Goal: Information Seeking & Learning: Learn about a topic

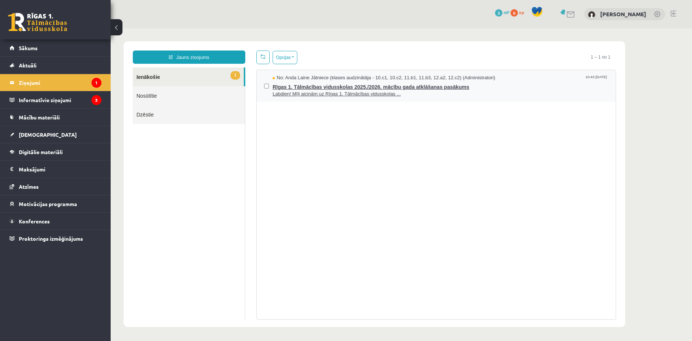
click at [296, 82] on span "Rīgas 1. Tālmācības vidusskolas 2025./2026. mācību gada atklāšanas pasākums" at bounding box center [441, 86] width 336 height 9
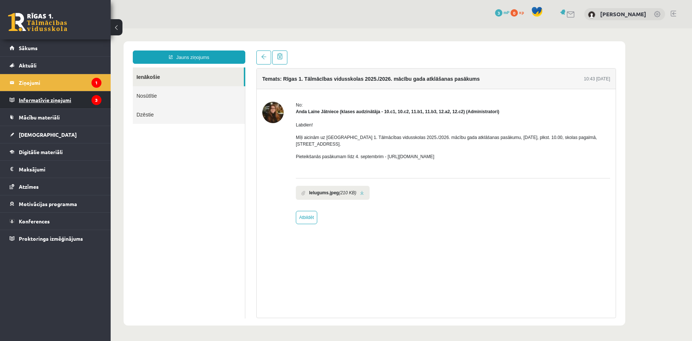
click at [87, 99] on legend "Informatīvie ziņojumi 3" at bounding box center [60, 100] width 83 height 17
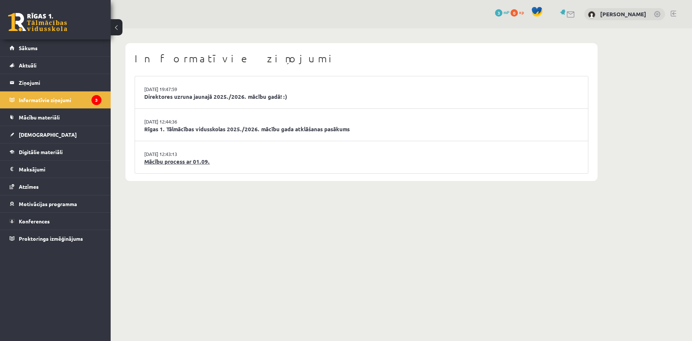
click at [173, 161] on link "Mācību process ar 01.09." at bounding box center [361, 162] width 435 height 8
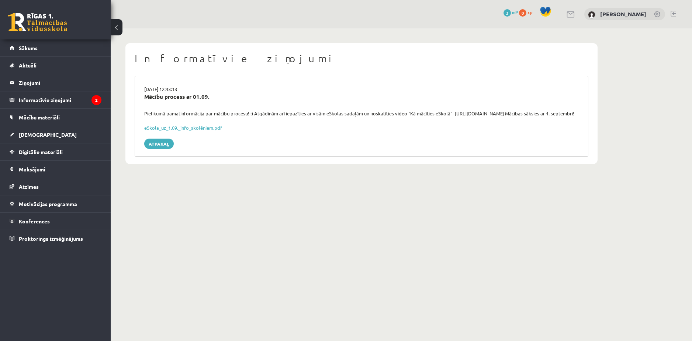
click at [456, 113] on div "Pielikumā pamatinformācija par mācību procesu! :) Atgādinām arī iepazīties ar v…" at bounding box center [362, 113] width 446 height 7
click at [477, 117] on div "Pielikumā pamatinformācija par mācību procesu! :) Atgādinām arī iepazīties ar v…" at bounding box center [362, 113] width 446 height 7
drag, startPoint x: 521, startPoint y: 112, endPoint x: 454, endPoint y: 114, distance: 67.5
click at [454, 114] on div "Pielikumā pamatinformācija par mācību procesu! :) Atgādinām arī iepazīties ar v…" at bounding box center [362, 113] width 446 height 7
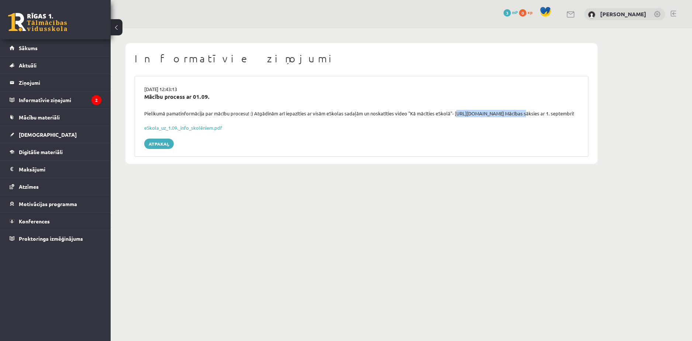
copy div "https://youtu.be/T7bkQjP0Kq0"
click at [180, 231] on body "0 Dāvanas 3 mP 0 xp Viktorija Pētersone Sākums Aktuāli Kā mācīties eSKOLĀ Konta…" at bounding box center [346, 170] width 692 height 341
click at [164, 148] on link "Atpakaļ" at bounding box center [159, 144] width 30 height 10
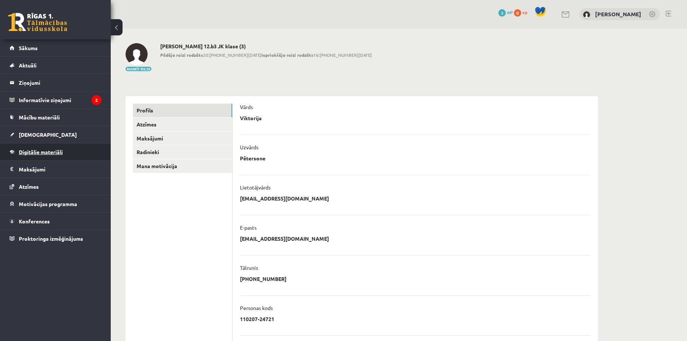
click at [49, 151] on span "Digitālie materiāli" at bounding box center [41, 152] width 44 height 7
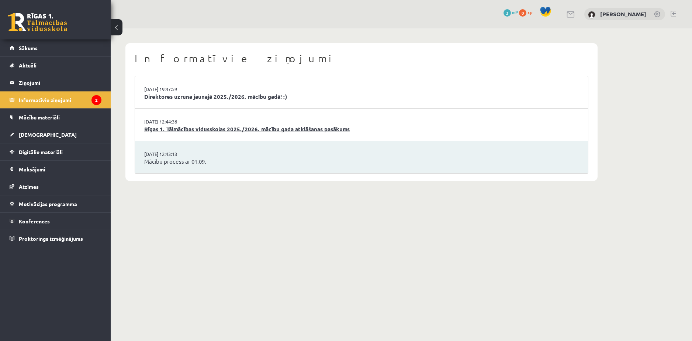
click at [165, 127] on link "Rīgas 1. Tālmācības vidusskolas 2025./2026. mācību gada atklāšanas pasākums" at bounding box center [361, 129] width 435 height 8
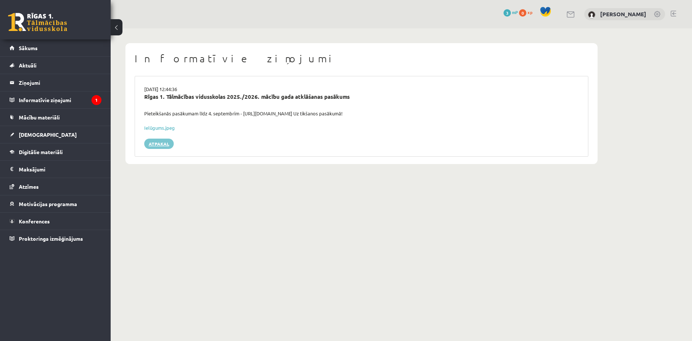
click at [165, 146] on link "Atpakaļ" at bounding box center [159, 144] width 30 height 10
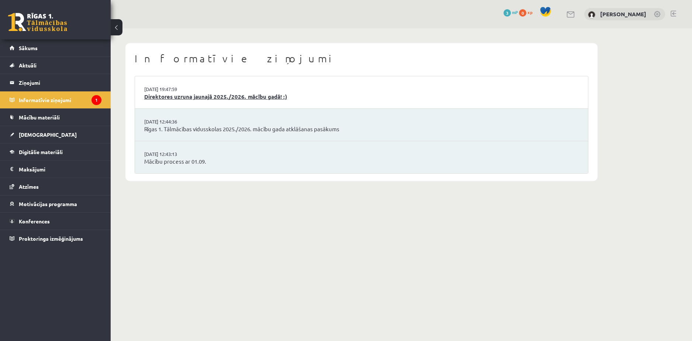
click at [165, 96] on link "Direktores uzruna jaunajā 2025./2026. mācību gadā! :)" at bounding box center [361, 97] width 435 height 8
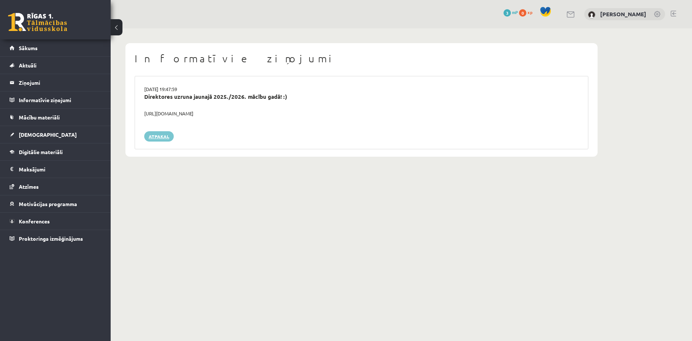
click at [157, 135] on link "Atpakaļ" at bounding box center [159, 136] width 30 height 10
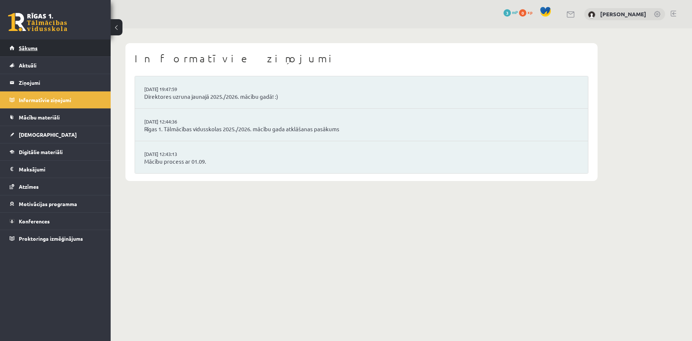
click at [26, 50] on span "Sākums" at bounding box center [28, 48] width 19 height 7
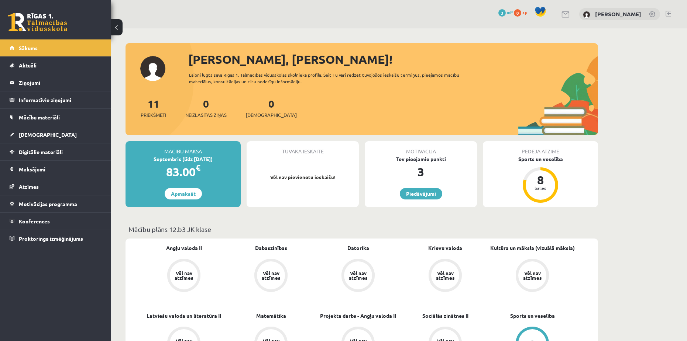
click at [151, 104] on link "11 Priekšmeti" at bounding box center [153, 108] width 25 height 22
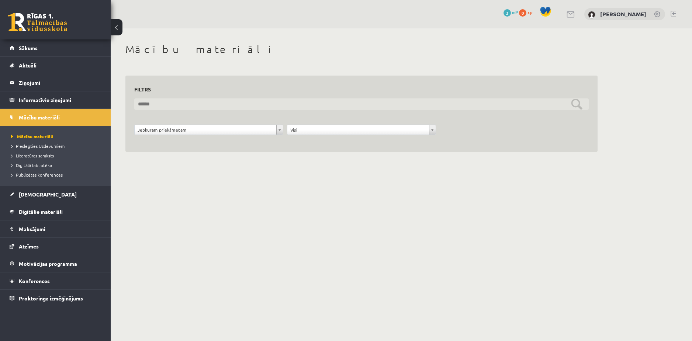
click at [163, 106] on input "text" at bounding box center [361, 104] width 455 height 11
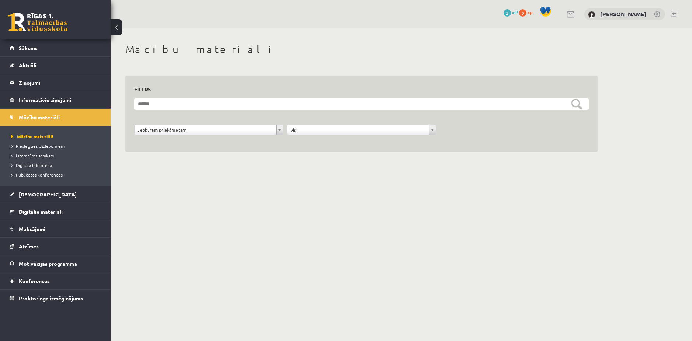
click at [192, 196] on body "0 Dāvanas 3 mP 0 xp [PERSON_NAME] Sākums Aktuāli Kā mācīties eSKOLĀ Kontakti No…" at bounding box center [346, 170] width 692 height 341
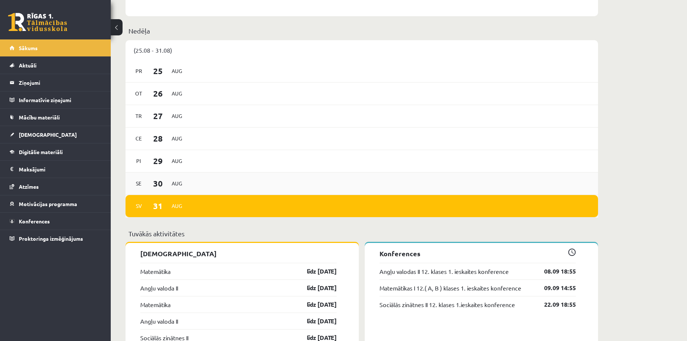
scroll to position [443, 0]
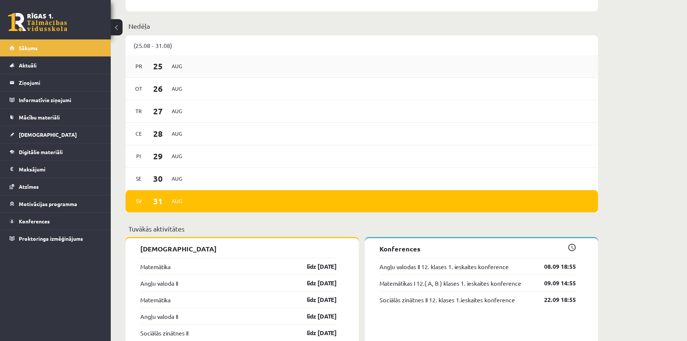
click at [158, 68] on span "25" at bounding box center [157, 66] width 23 height 12
click at [204, 122] on div "Tr 27 Aug" at bounding box center [361, 111] width 472 height 23
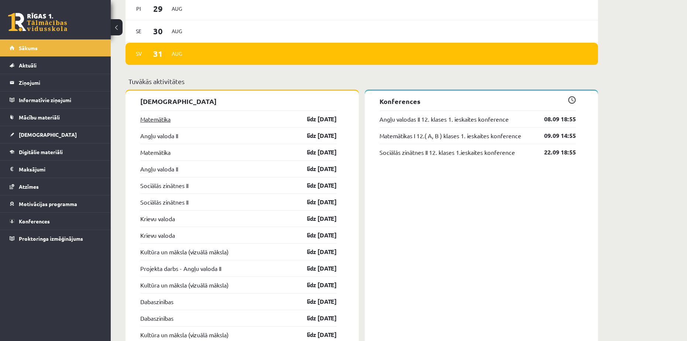
click at [156, 118] on link "Matemātika" at bounding box center [155, 119] width 30 height 9
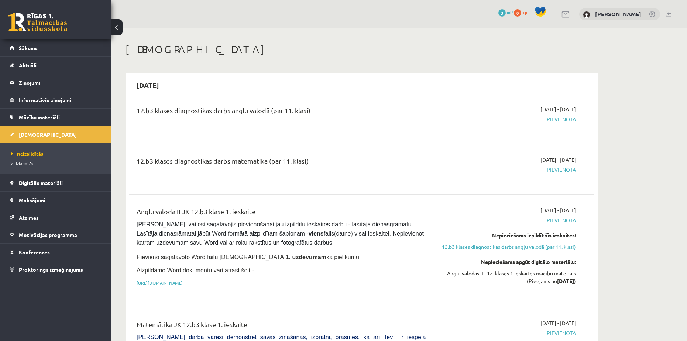
click at [475, 83] on div "2025-09-15" at bounding box center [361, 84] width 465 height 17
click at [317, 126] on div "12.b3 klases diagnostikas darbs angļu valodā (par 11. klasi)" at bounding box center [281, 119] width 300 height 27
click at [183, 281] on link "[URL][DOMAIN_NAME]" at bounding box center [160, 283] width 46 height 6
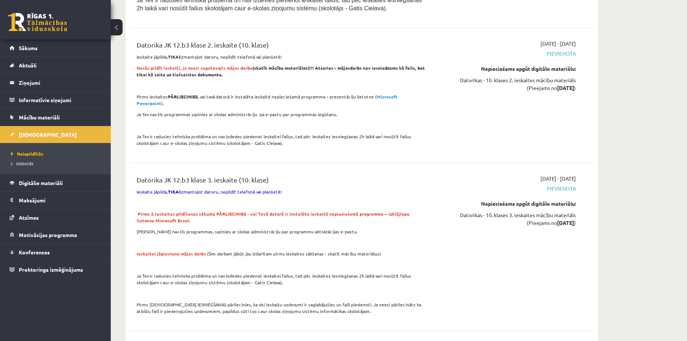
scroll to position [1550, 0]
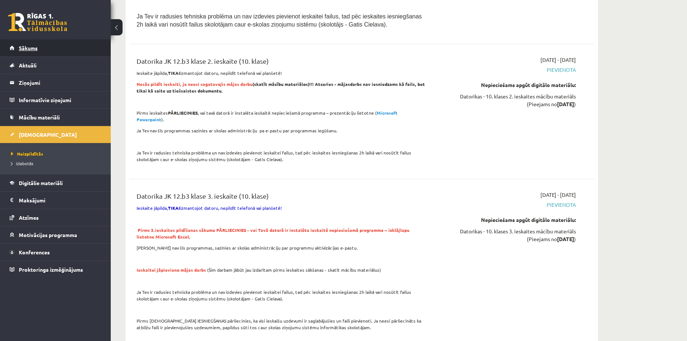
click at [24, 49] on span "Sākums" at bounding box center [28, 48] width 19 height 7
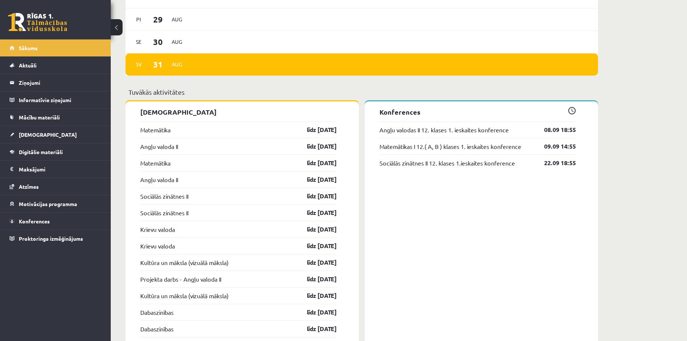
scroll to position [590, 0]
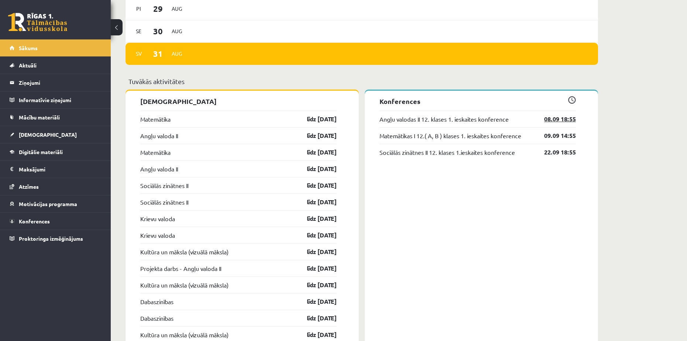
click at [553, 122] on link "08.09 18:55" at bounding box center [554, 119] width 43 height 9
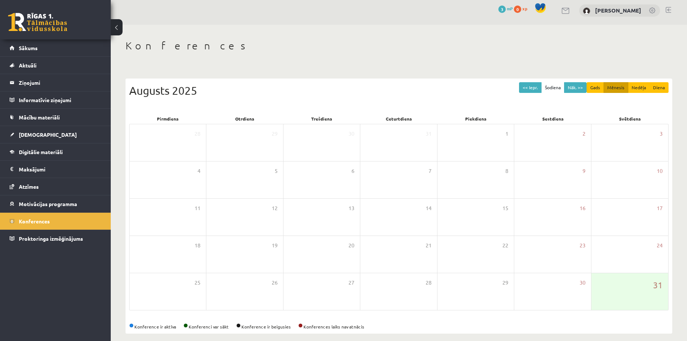
scroll to position [11, 0]
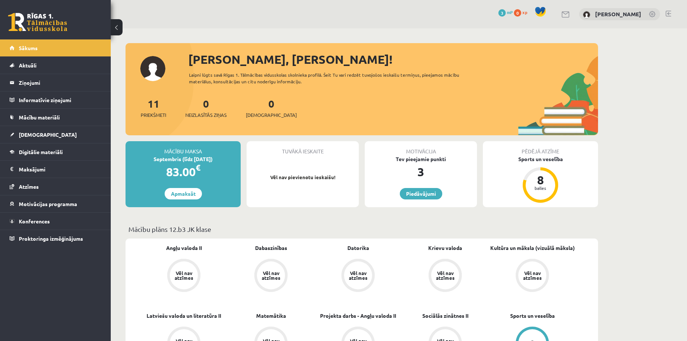
scroll to position [590, 0]
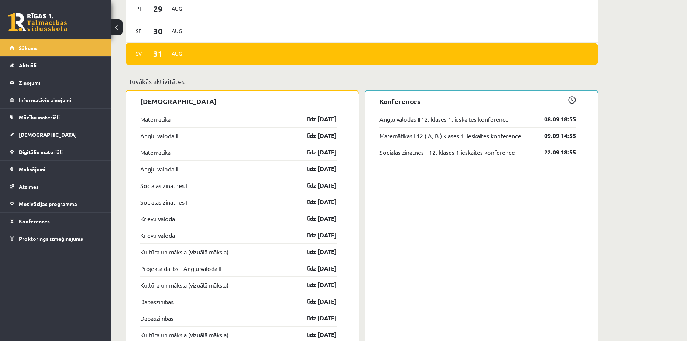
click at [572, 101] on span at bounding box center [572, 100] width 8 height 8
click at [39, 221] on span "Konferences" at bounding box center [34, 221] width 31 height 7
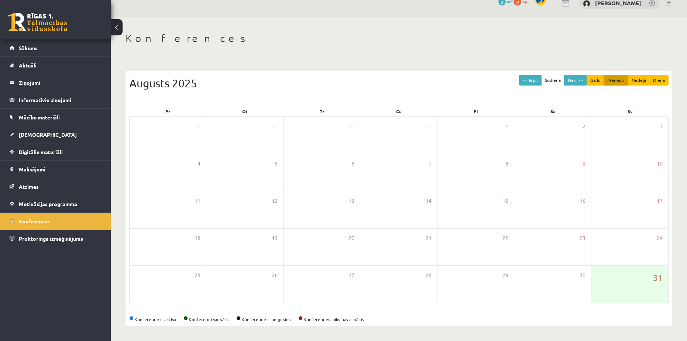
scroll to position [11, 0]
click at [578, 78] on button "Nāk. >>" at bounding box center [575, 80] width 23 height 11
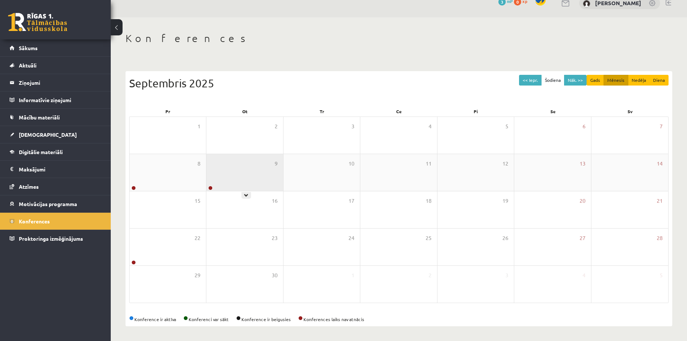
click at [259, 175] on div "9" at bounding box center [244, 172] width 76 height 37
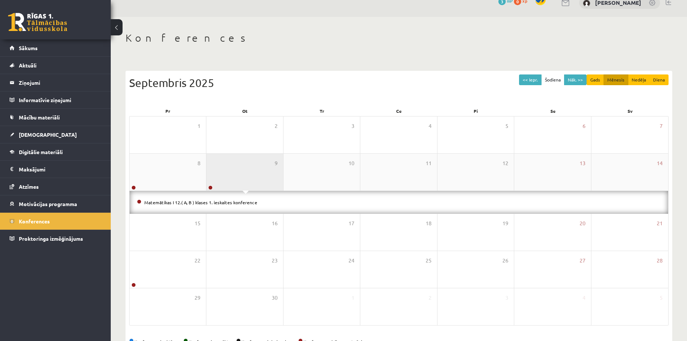
click at [259, 175] on div "9" at bounding box center [244, 172] width 76 height 37
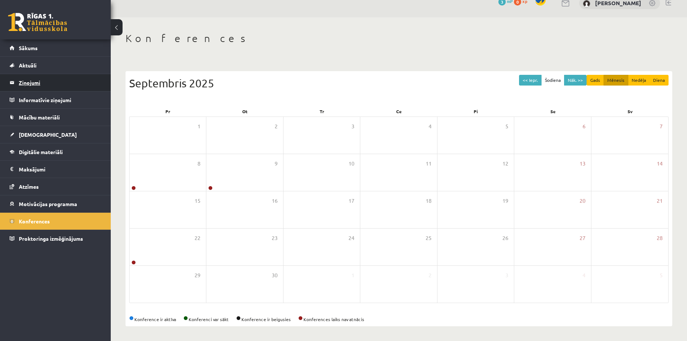
click at [25, 79] on legend "Ziņojumi 0" at bounding box center [60, 82] width 83 height 17
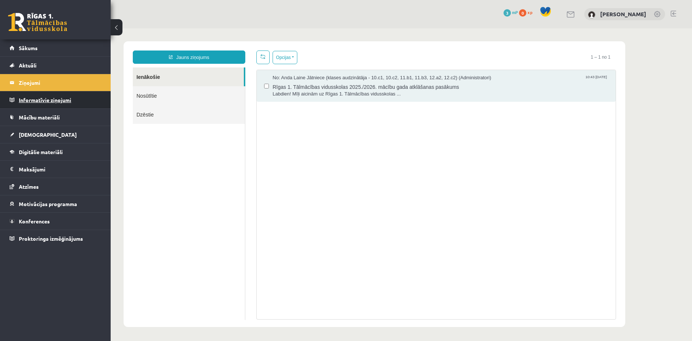
click at [32, 99] on legend "Informatīvie ziņojumi 0" at bounding box center [60, 100] width 83 height 17
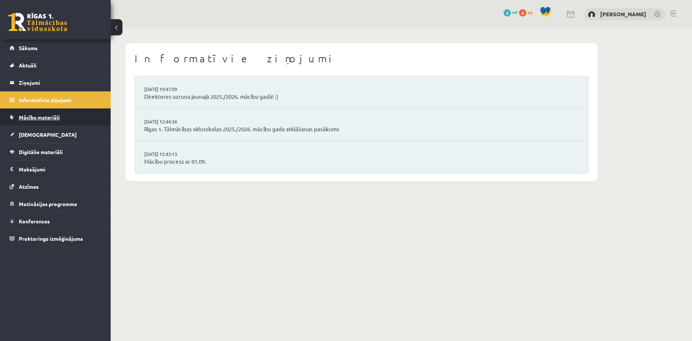
click at [31, 115] on span "Mācību materiāli" at bounding box center [39, 117] width 41 height 7
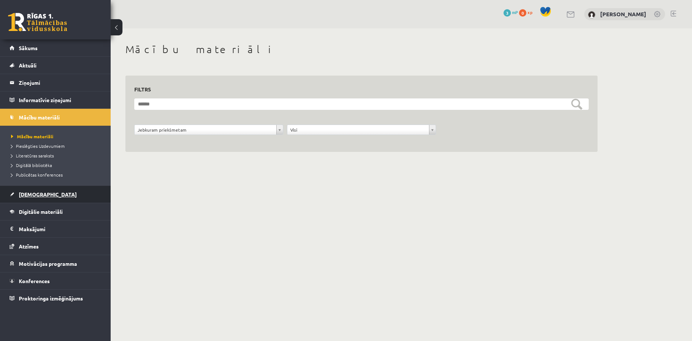
click at [34, 194] on span "[DEMOGRAPHIC_DATA]" at bounding box center [48, 194] width 58 height 7
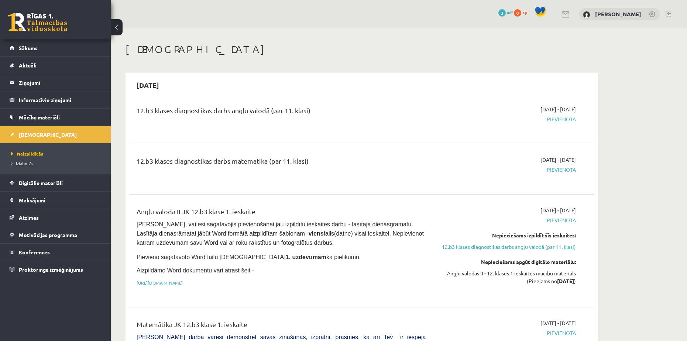
click at [33, 180] on span "Digitālie materiāli" at bounding box center [41, 183] width 44 height 7
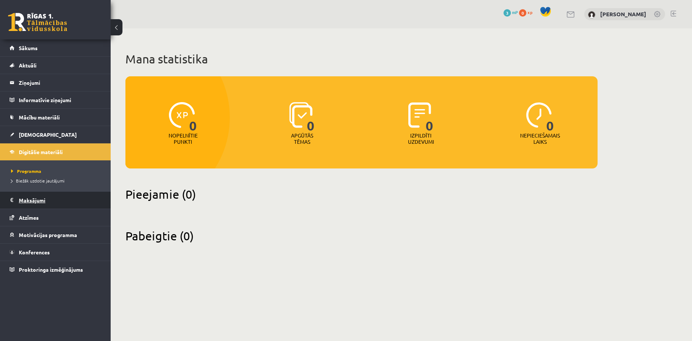
click at [32, 198] on legend "Maksājumi 0" at bounding box center [60, 200] width 83 height 17
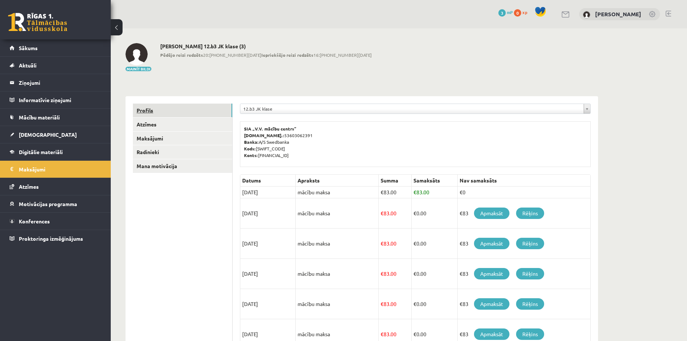
click at [151, 109] on link "Profils" at bounding box center [182, 111] width 99 height 14
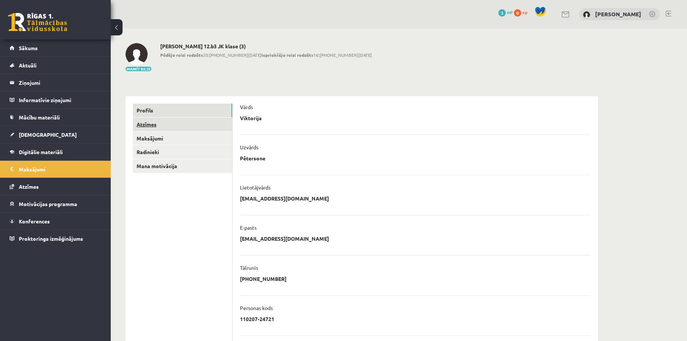
click at [146, 122] on link "Atzīmes" at bounding box center [182, 125] width 99 height 14
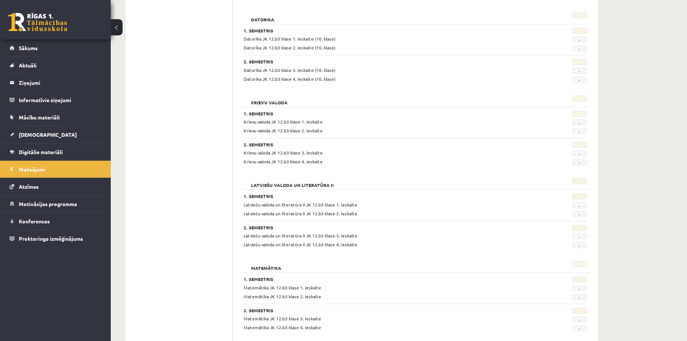
scroll to position [65, 0]
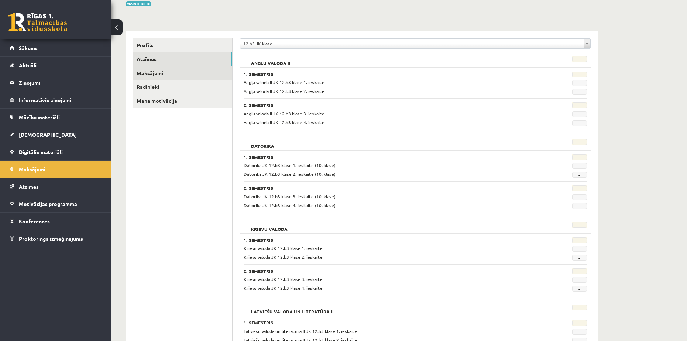
click at [148, 72] on link "Maksājumi" at bounding box center [182, 73] width 99 height 14
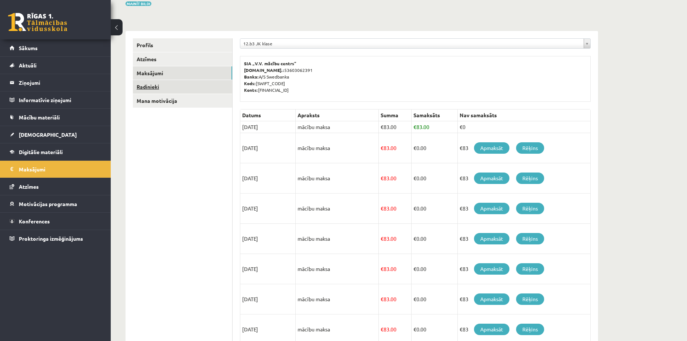
click at [152, 86] on link "Radinieki" at bounding box center [182, 87] width 99 height 14
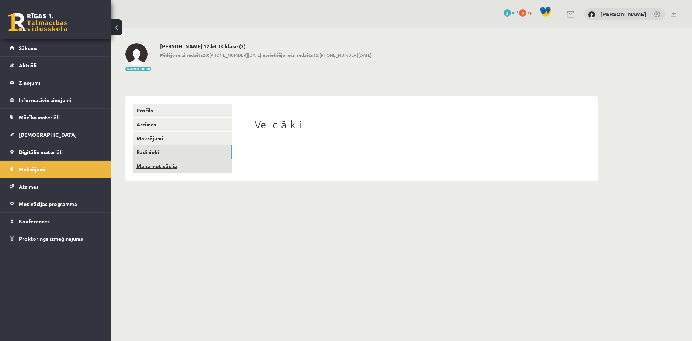
click at [165, 165] on link "Mana motivācija" at bounding box center [182, 166] width 99 height 14
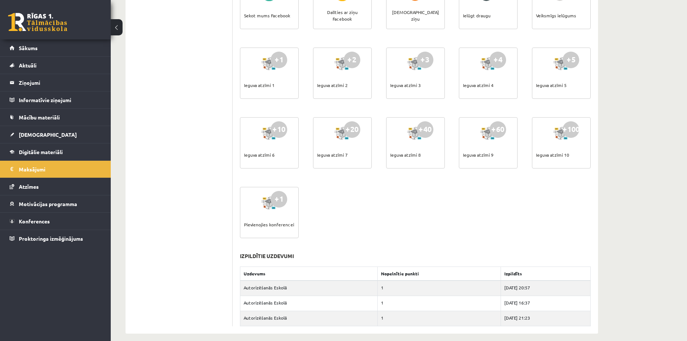
scroll to position [234, 0]
